Goal: Navigation & Orientation: Understand site structure

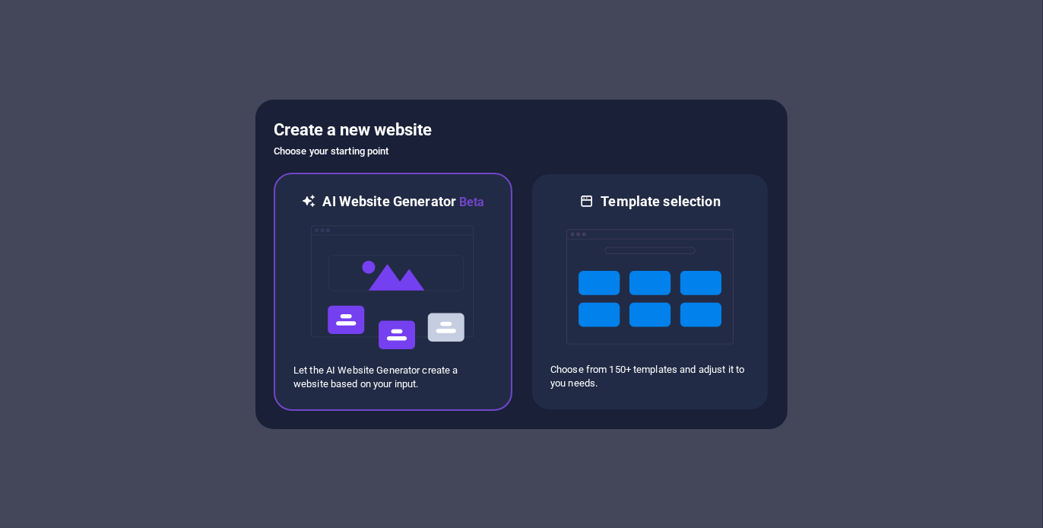
click at [366, 235] on img at bounding box center [392, 287] width 167 height 152
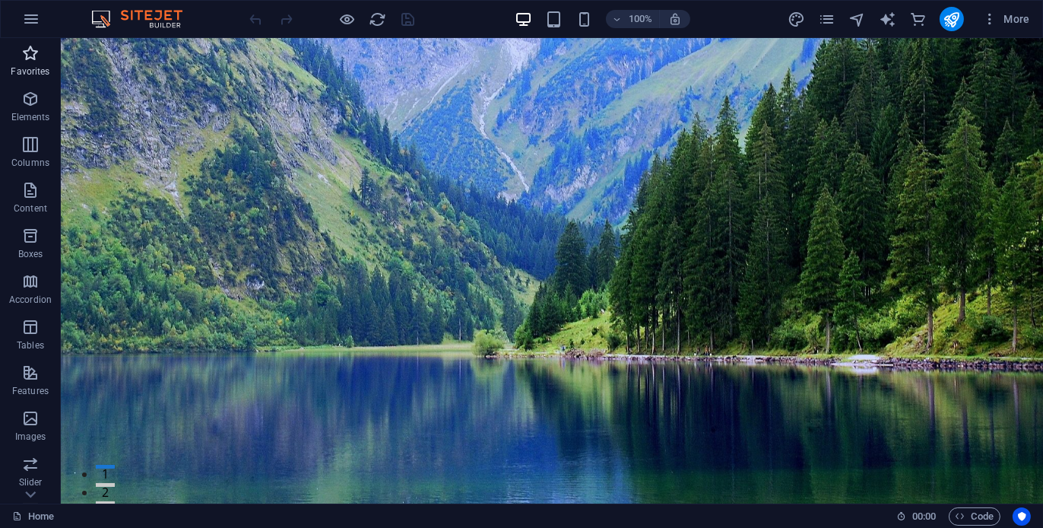
click at [25, 60] on icon "button" at bounding box center [30, 53] width 18 height 18
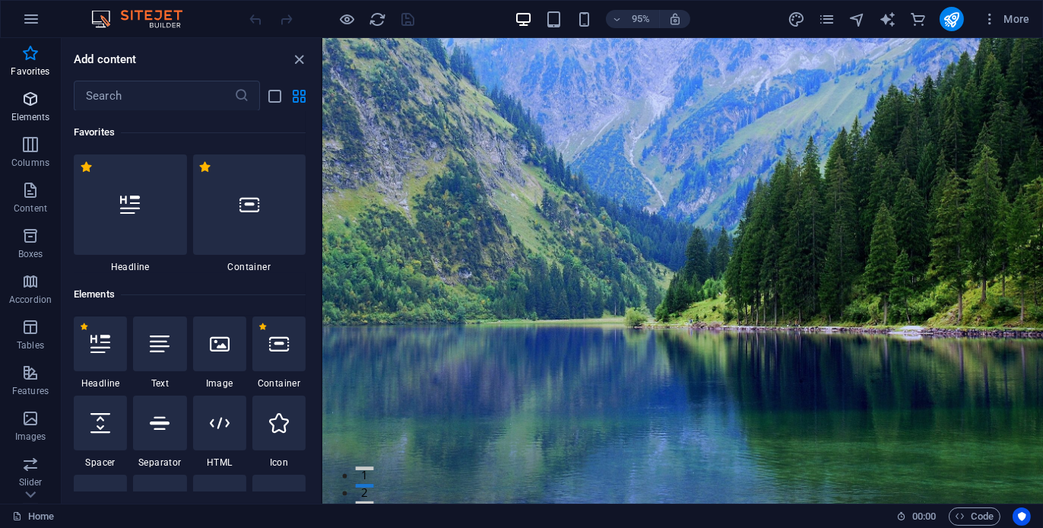
click at [38, 107] on icon "button" at bounding box center [30, 99] width 18 height 18
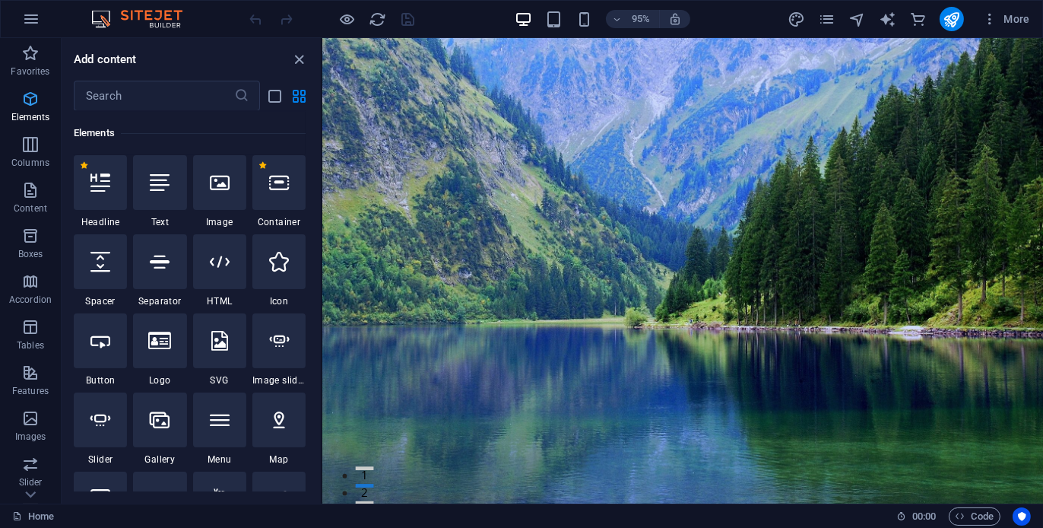
scroll to position [161, 0]
click at [165, 21] on img at bounding box center [144, 19] width 114 height 18
click at [160, 11] on img at bounding box center [144, 19] width 114 height 18
click at [157, 27] on img at bounding box center [144, 19] width 114 height 18
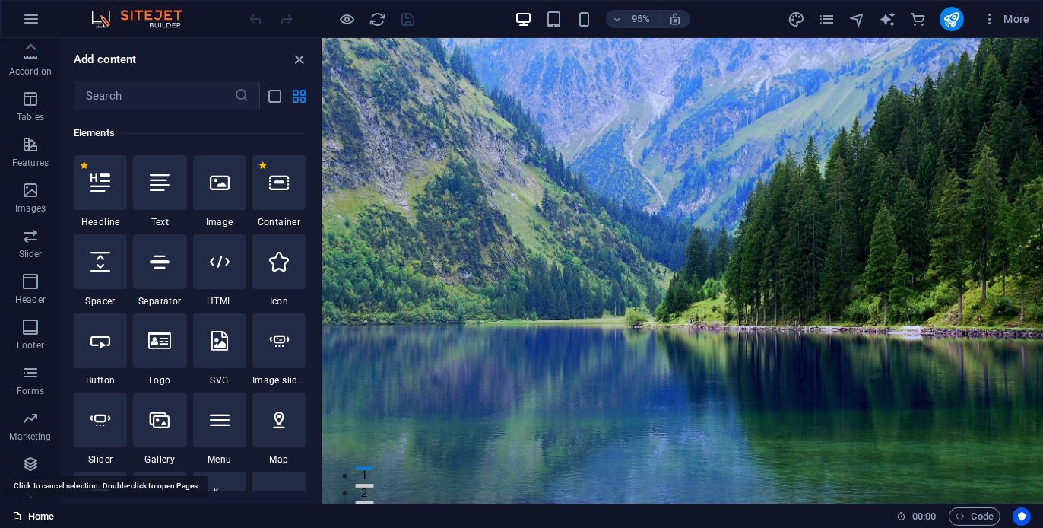
click at [40, 513] on link "Home" at bounding box center [33, 516] width 42 height 18
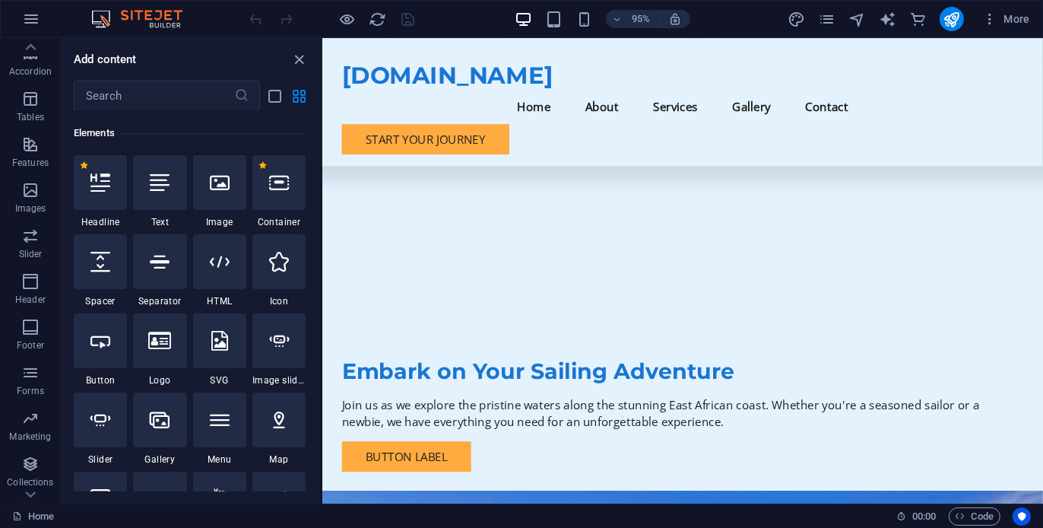
scroll to position [380, 0]
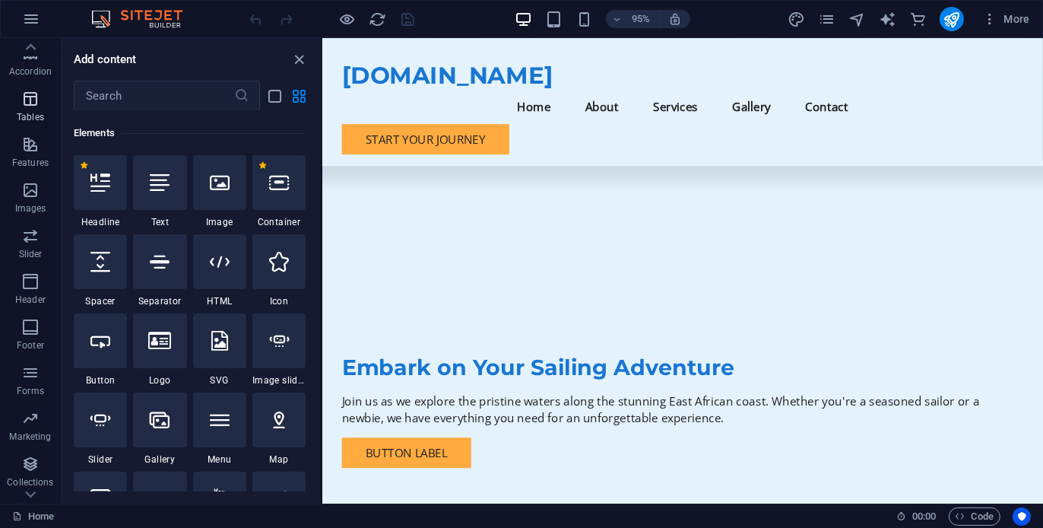
click at [33, 106] on icon "button" at bounding box center [30, 99] width 18 height 18
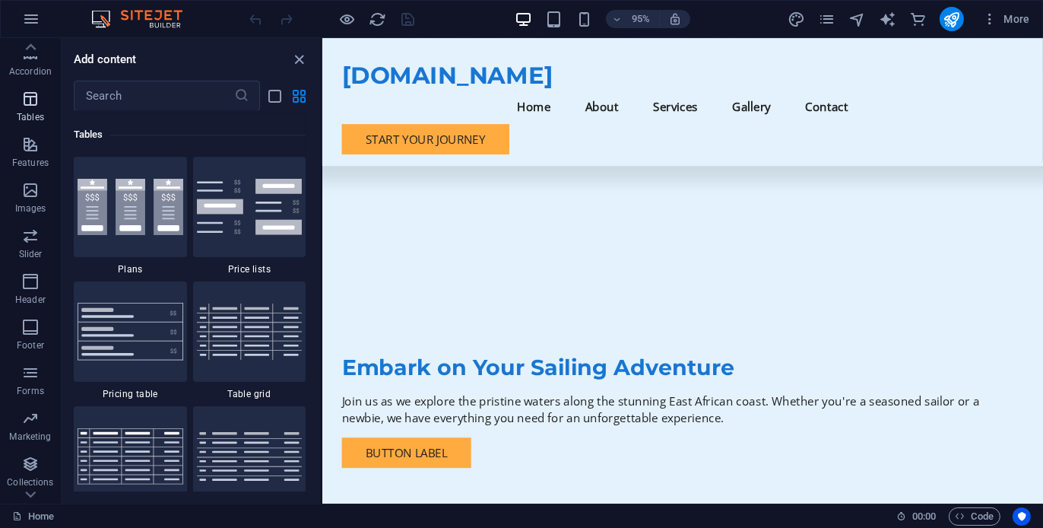
scroll to position [5264, 0]
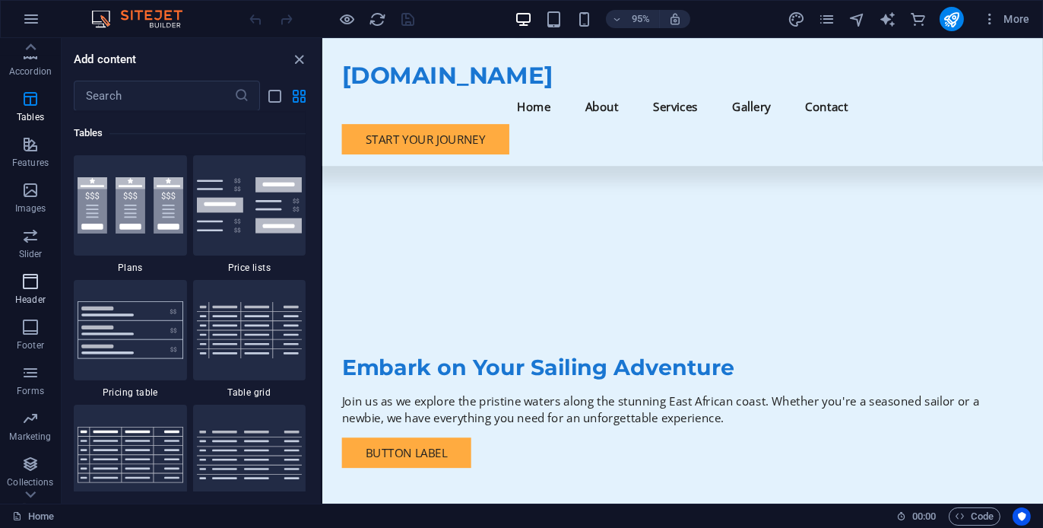
click at [24, 292] on span "Header" at bounding box center [30, 290] width 61 height 36
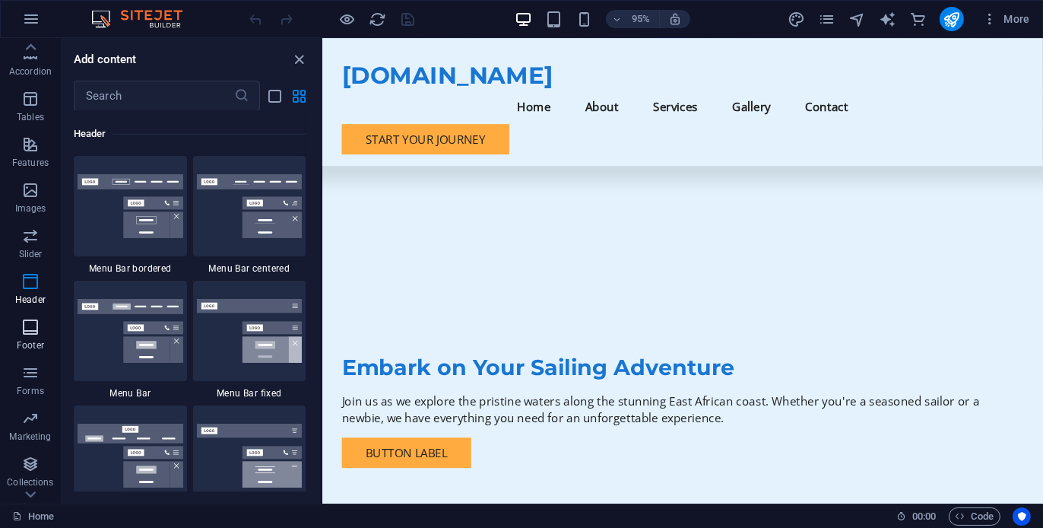
scroll to position [264, 0]
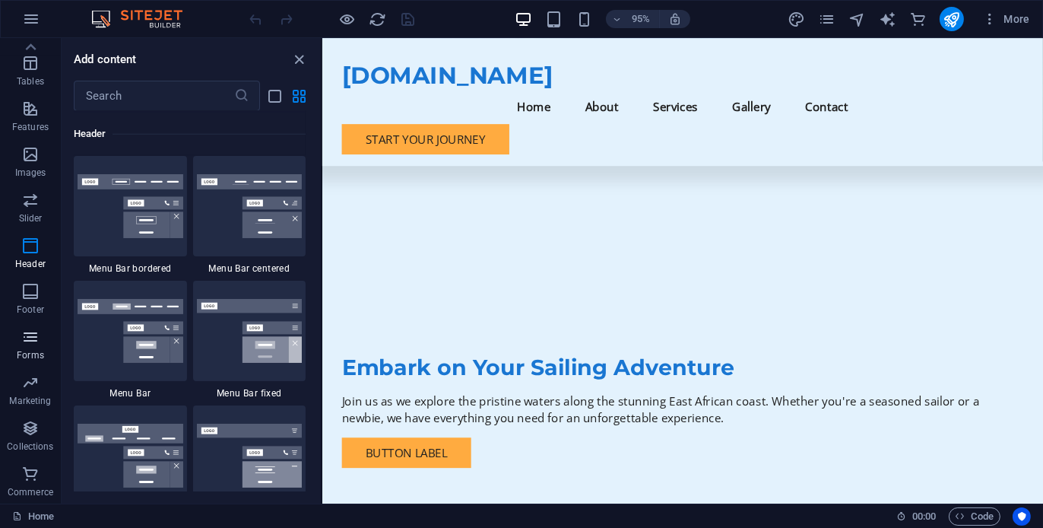
click at [32, 333] on icon "button" at bounding box center [30, 337] width 18 height 18
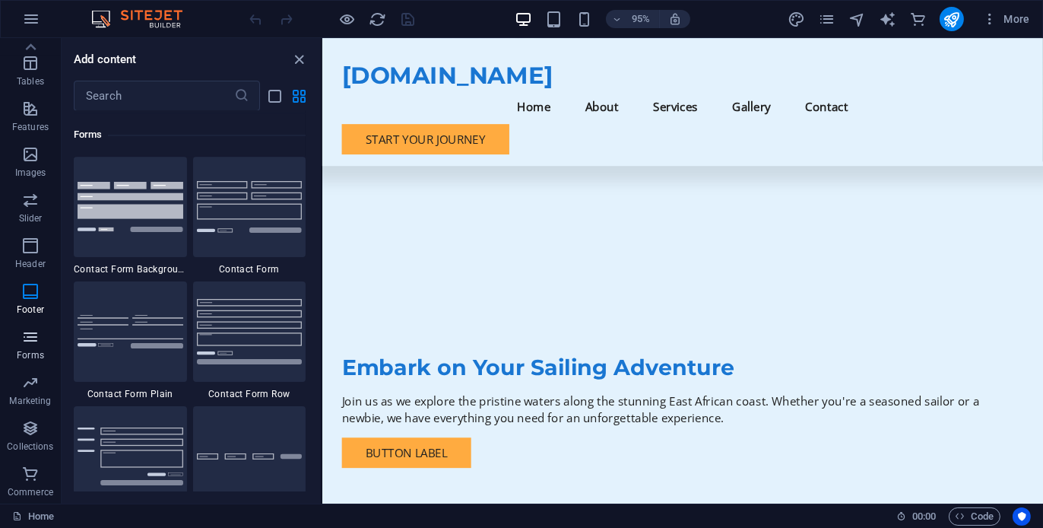
scroll to position [11095, 0]
click at [32, 381] on icon "button" at bounding box center [30, 382] width 18 height 18
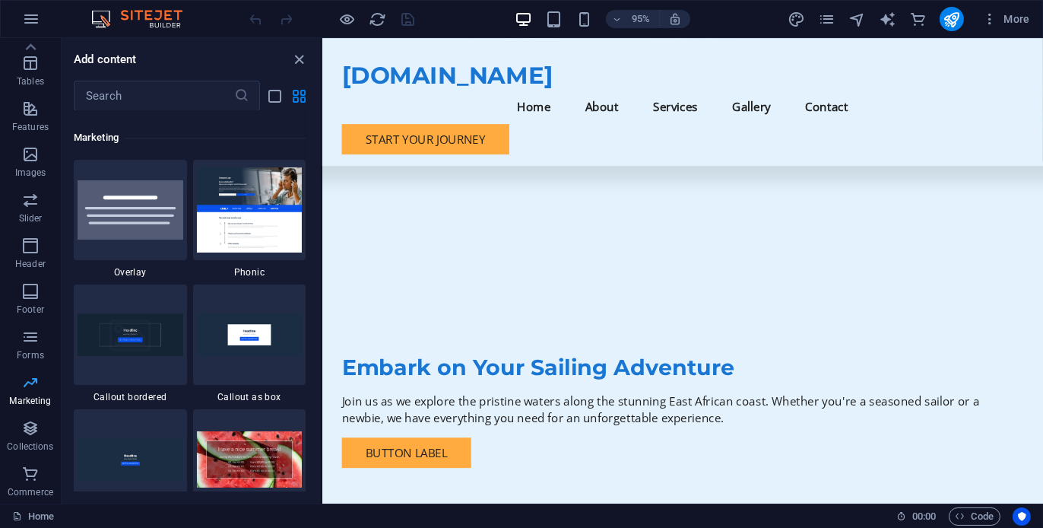
scroll to position [12380, 0]
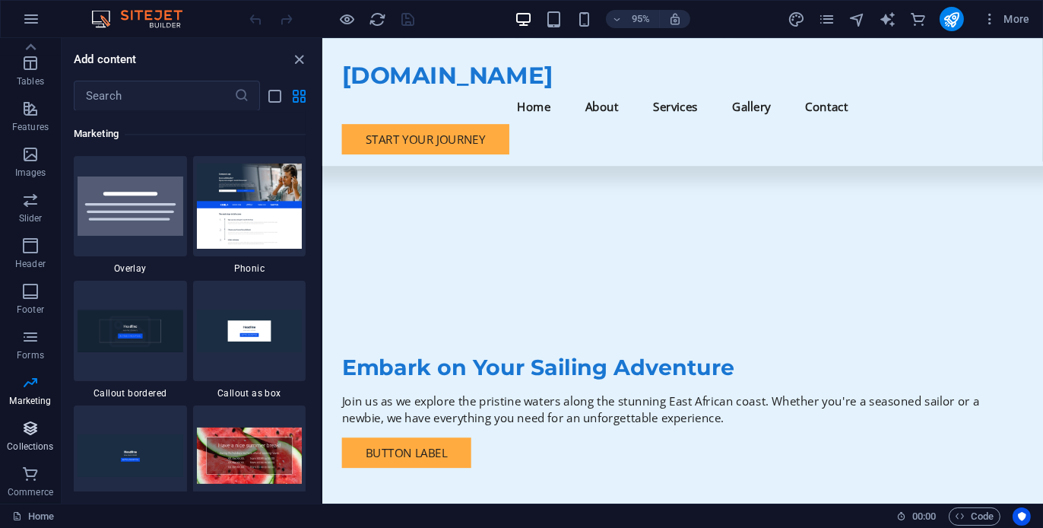
click at [32, 423] on icon "button" at bounding box center [30, 428] width 18 height 18
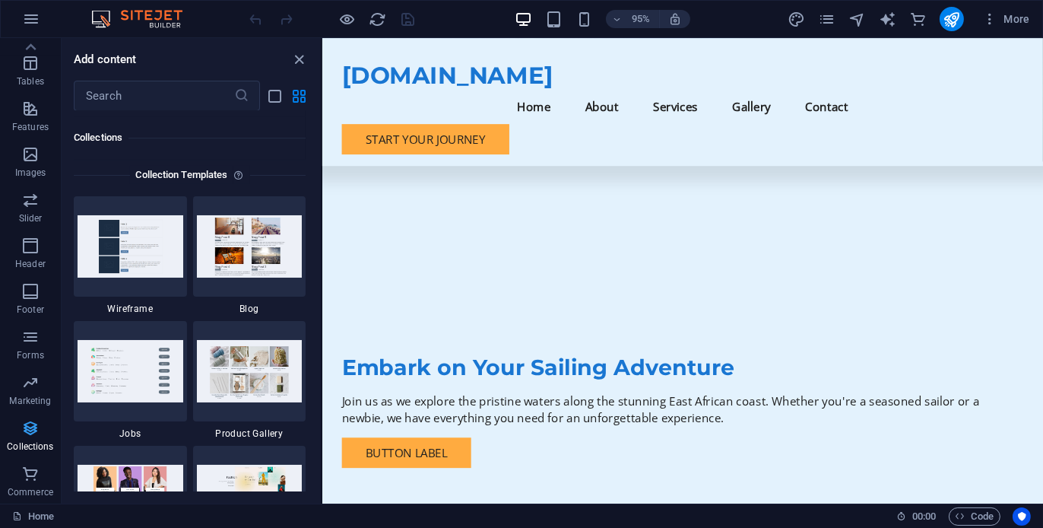
scroll to position [13913, 0]
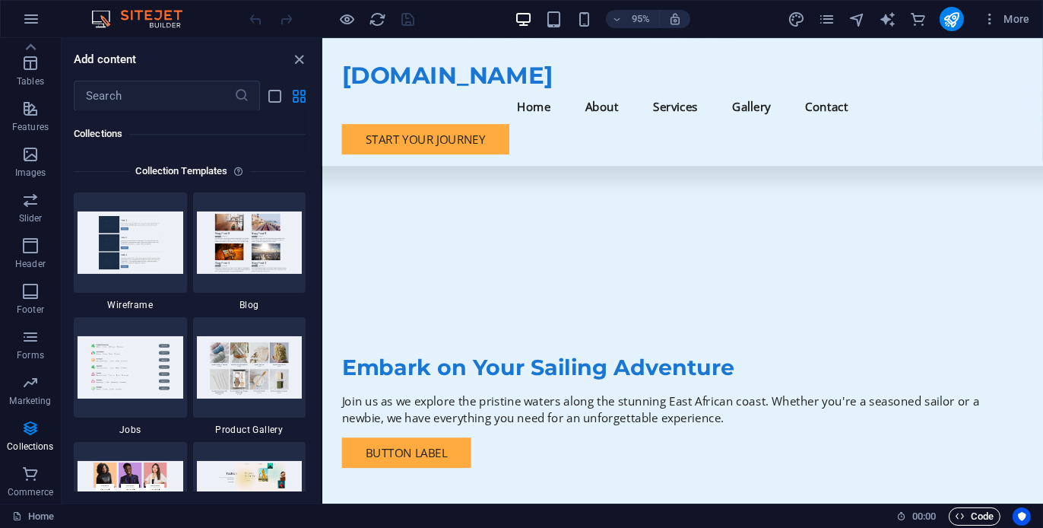
click at [978, 516] on span "Code" at bounding box center [974, 516] width 38 height 18
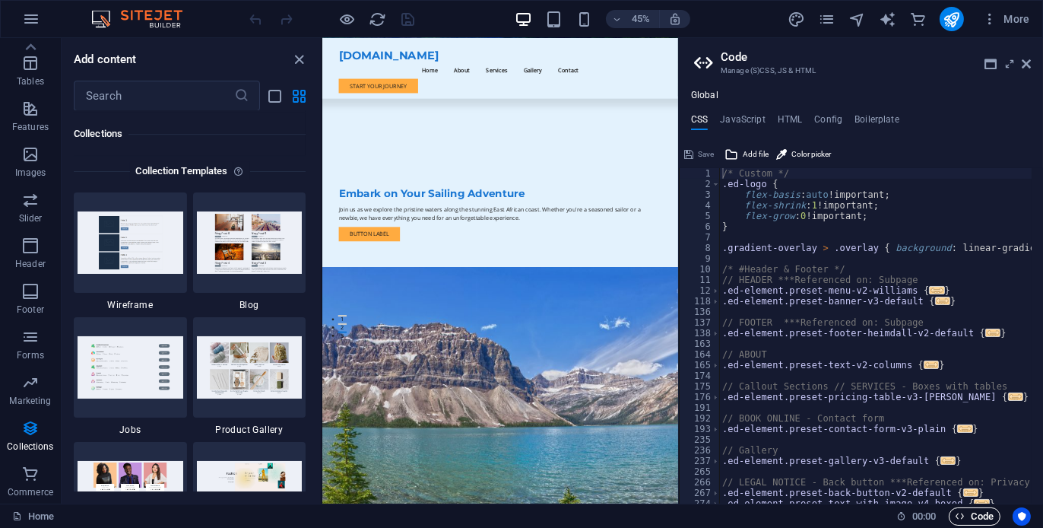
click at [978, 516] on span "Code" at bounding box center [974, 516] width 38 height 18
click at [1024, 61] on icon at bounding box center [1026, 64] width 9 height 12
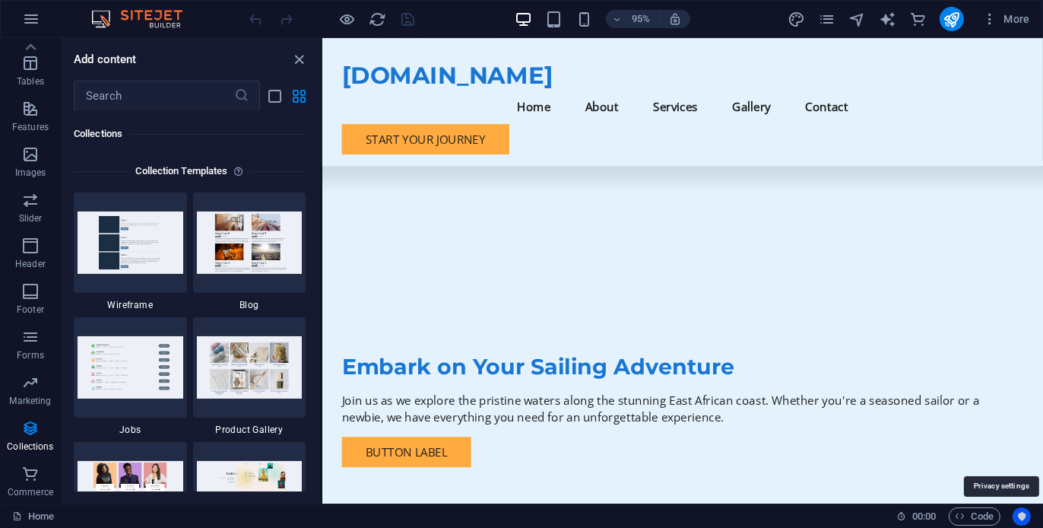
click at [1024, 511] on icon "Usercentrics" at bounding box center [1021, 516] width 11 height 11
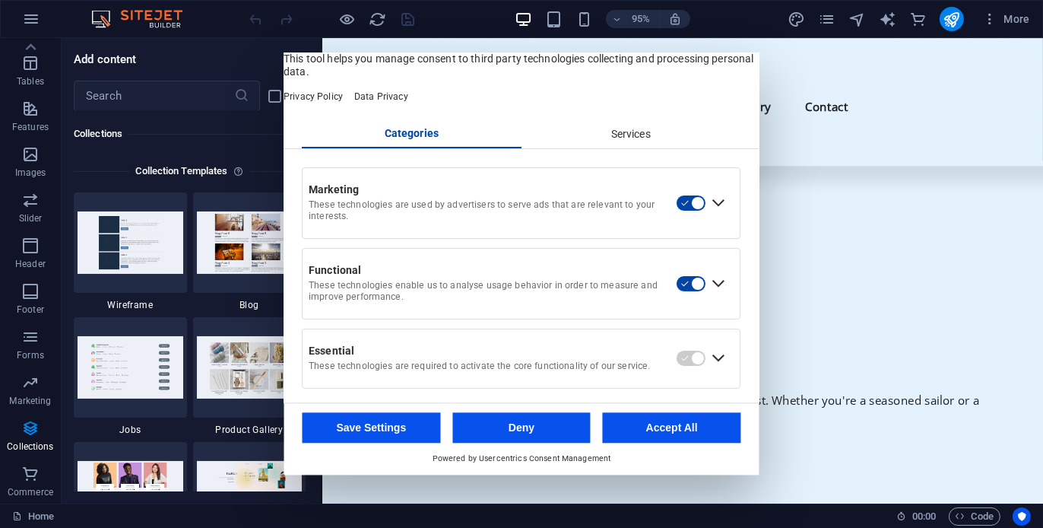
scroll to position [44, 0]
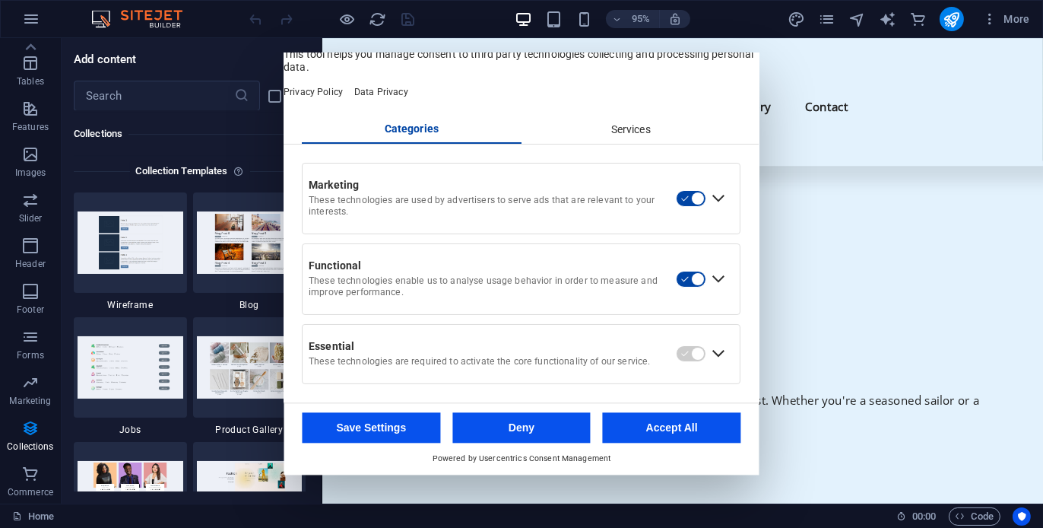
click at [712, 353] on div "Expand Essential" at bounding box center [719, 354] width 24 height 24
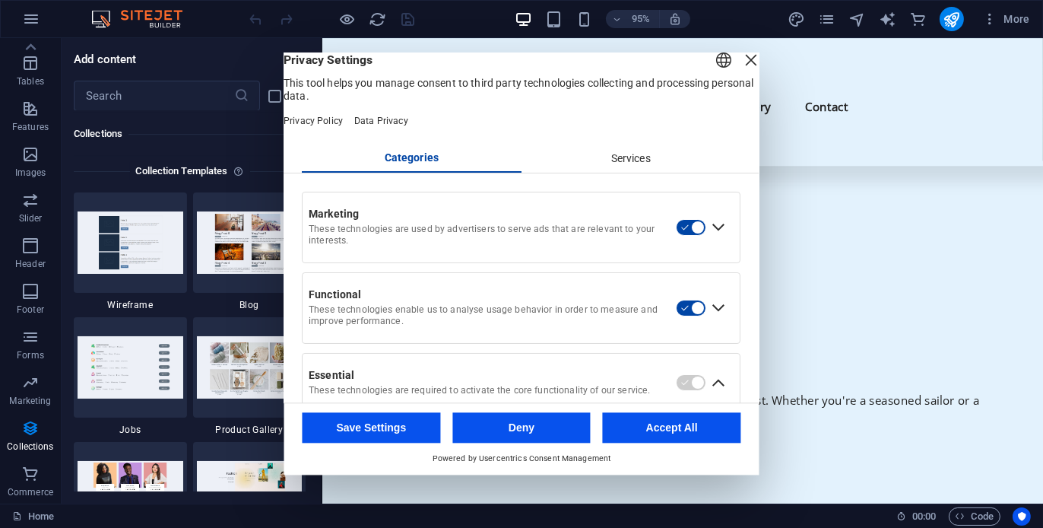
scroll to position [0, 0]
click at [741, 71] on div "Close Layer" at bounding box center [751, 59] width 21 height 21
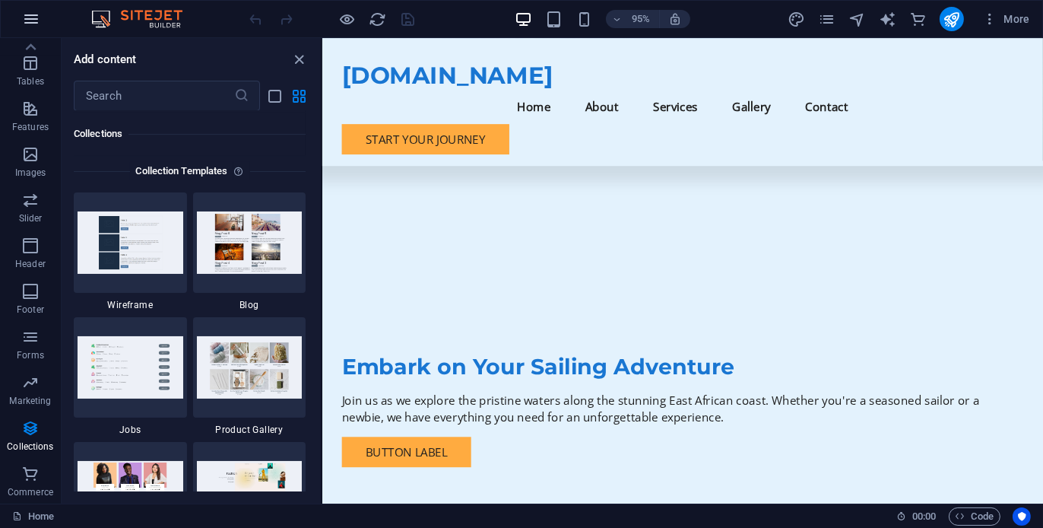
click at [28, 16] on icon "button" at bounding box center [31, 19] width 18 height 18
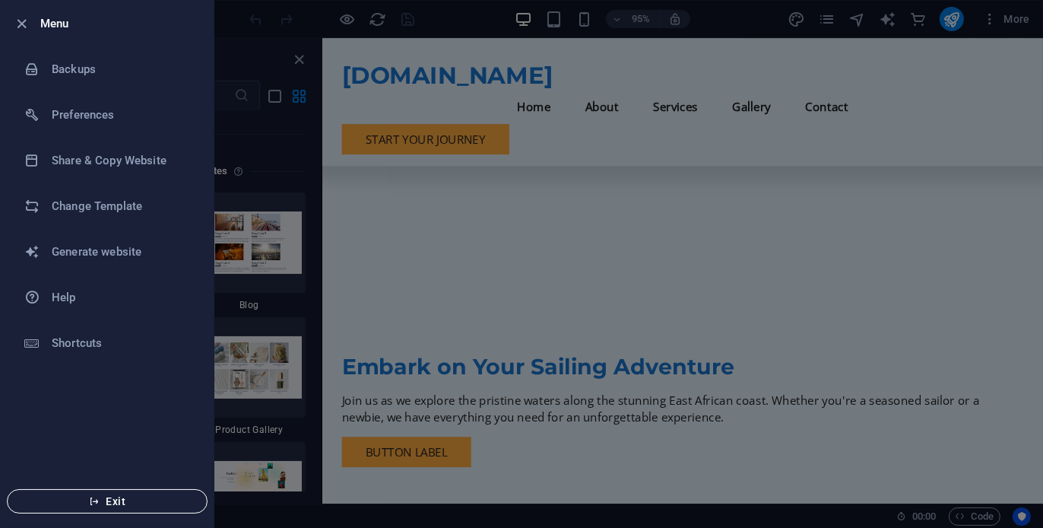
click at [111, 502] on span "Exit" at bounding box center [107, 501] width 175 height 12
